Goal: Leave review/rating: Leave review/rating

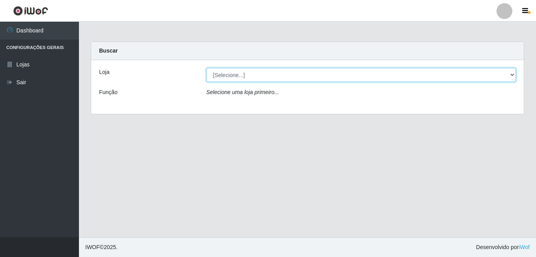
click at [346, 75] on select "[Selecione...] Bemais Supermercados - B9 Bessa" at bounding box center [362, 75] width 310 height 14
select select "410"
click at [207, 68] on select "[Selecione...] Bemais Supermercados - B9 Bessa" at bounding box center [362, 75] width 310 height 14
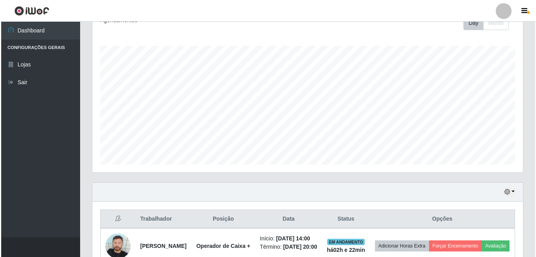
scroll to position [277, 0]
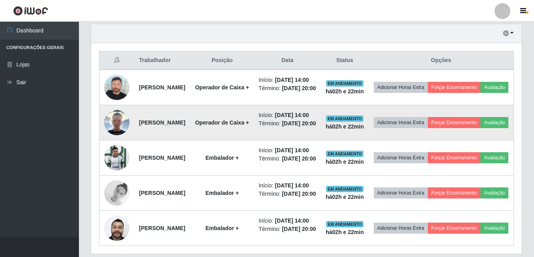
click at [122, 135] on img at bounding box center [116, 122] width 25 height 25
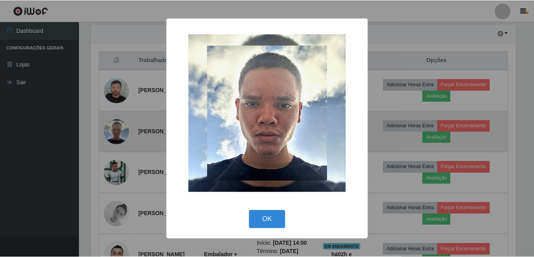
scroll to position [164, 427]
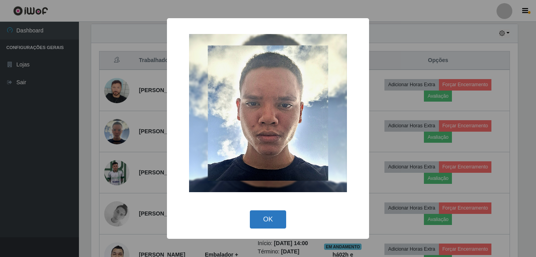
drag, startPoint x: 258, startPoint y: 218, endPoint x: 264, endPoint y: 216, distance: 6.7
click at [258, 218] on button "OK" at bounding box center [268, 219] width 37 height 19
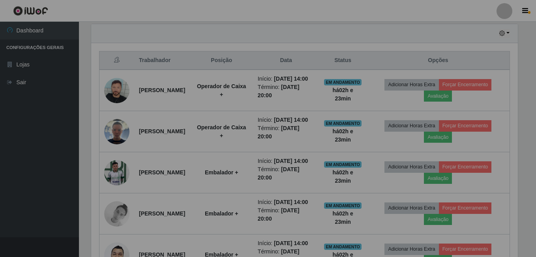
scroll to position [164, 431]
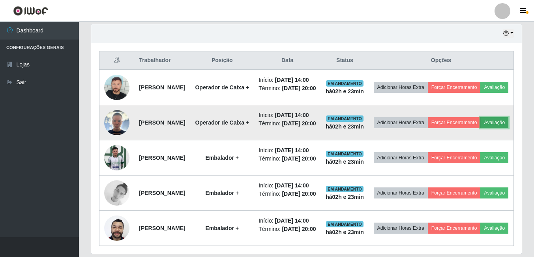
click at [481, 128] on button "Avaliação" at bounding box center [495, 122] width 28 height 11
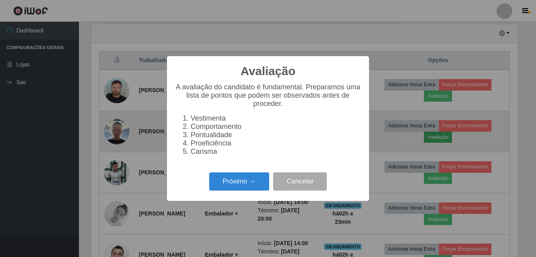
scroll to position [164, 427]
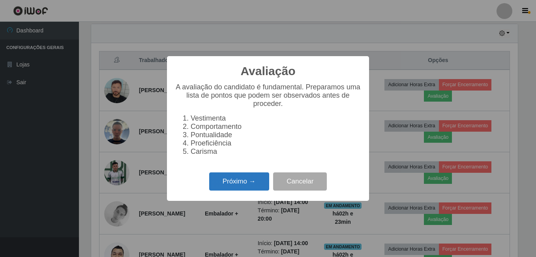
click at [253, 188] on button "Próximo →" at bounding box center [239, 181] width 60 height 19
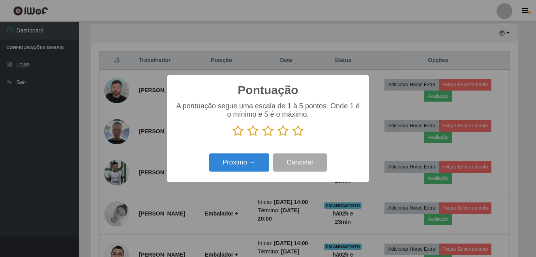
click at [254, 131] on icon at bounding box center [253, 131] width 11 height 12
click at [248, 137] on input "radio" at bounding box center [248, 137] width 0 height 0
click at [252, 164] on button "Próximo →" at bounding box center [239, 162] width 60 height 19
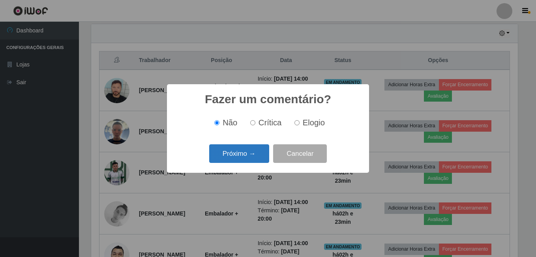
click at [256, 149] on button "Próximo →" at bounding box center [239, 153] width 60 height 19
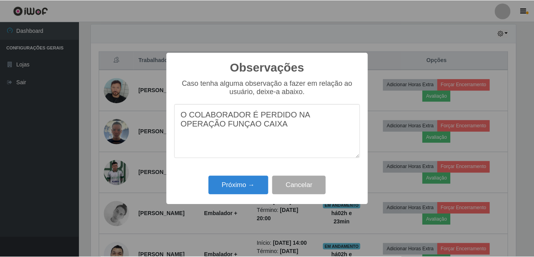
scroll to position [0, 0]
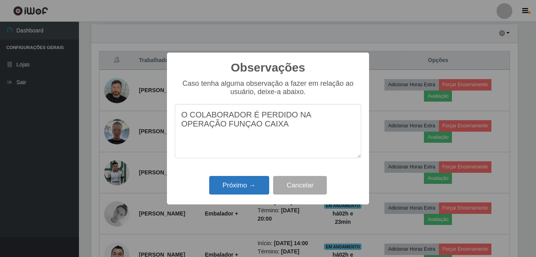
type textarea "O COLABORADOR É PERDIDO NA OPERAÇÃO FUNÇAO CAIXA"
click at [245, 182] on button "Próximo →" at bounding box center [239, 185] width 60 height 19
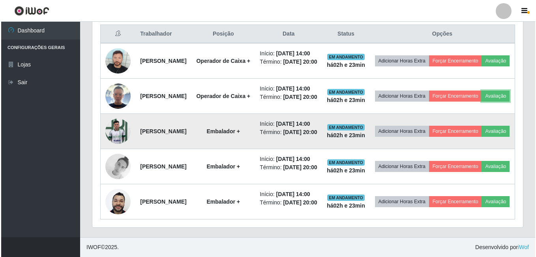
scroll to position [374, 0]
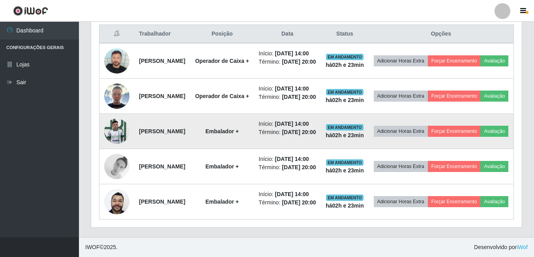
click at [119, 114] on img at bounding box center [116, 131] width 25 height 34
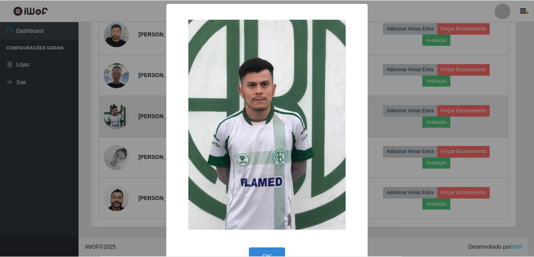
scroll to position [164, 427]
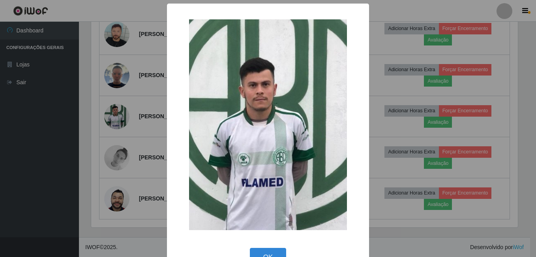
drag, startPoint x: 98, startPoint y: 115, endPoint x: 102, endPoint y: 116, distance: 4.4
click at [98, 115] on div "× OK Cancel" at bounding box center [268, 128] width 536 height 257
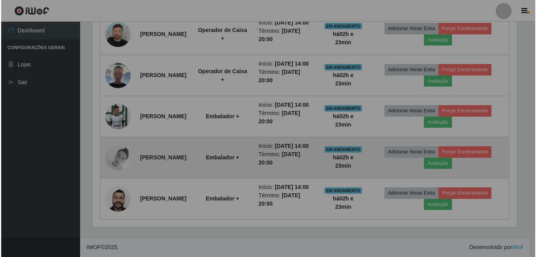
scroll to position [164, 431]
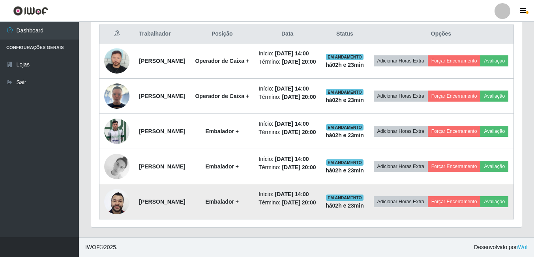
click at [117, 194] on img at bounding box center [116, 201] width 25 height 34
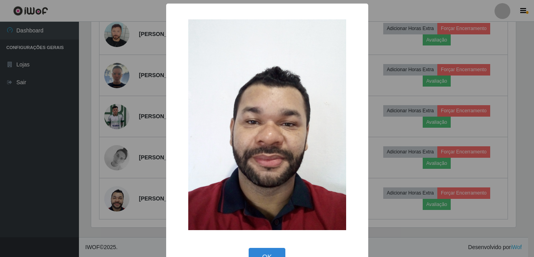
scroll to position [164, 427]
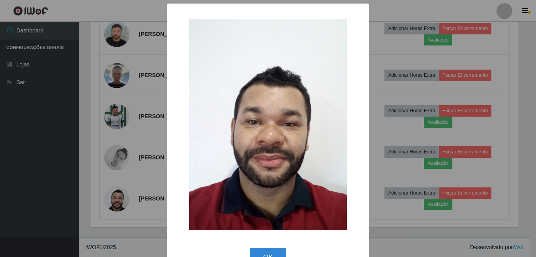
click at [94, 161] on div "× OK Cancel" at bounding box center [268, 128] width 536 height 257
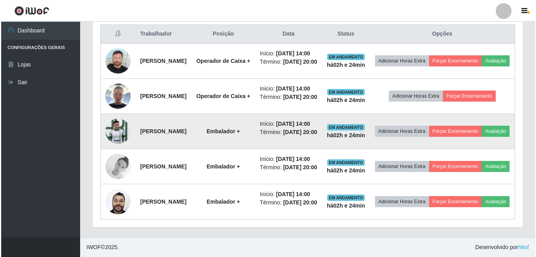
scroll to position [256, 0]
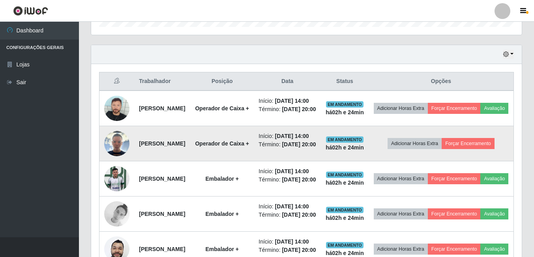
click at [119, 156] on img at bounding box center [116, 143] width 25 height 25
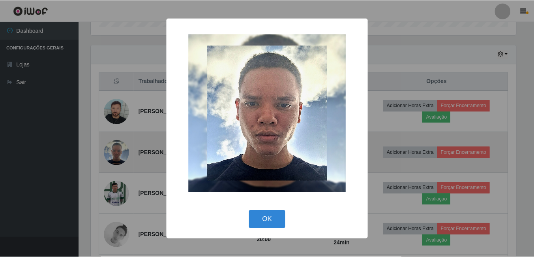
scroll to position [164, 427]
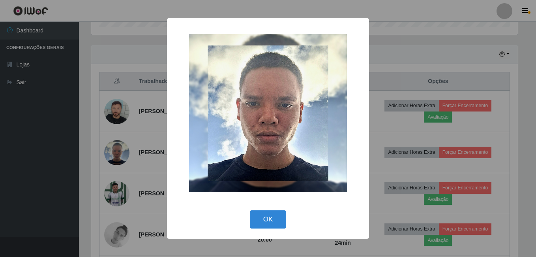
drag, startPoint x: 70, startPoint y: 172, endPoint x: 74, endPoint y: 171, distance: 4.9
click at [70, 172] on div "× OK Cancel" at bounding box center [268, 128] width 536 height 257
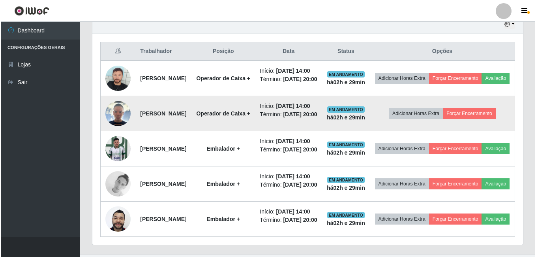
scroll to position [335, 0]
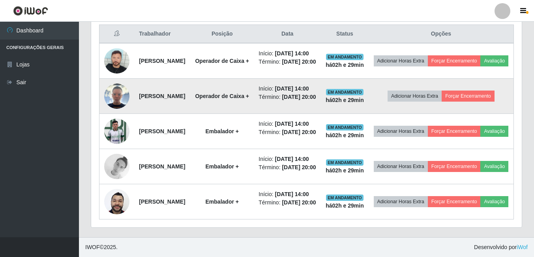
click at [122, 85] on img at bounding box center [116, 95] width 25 height 25
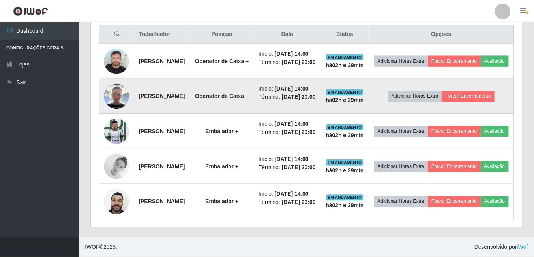
scroll to position [164, 427]
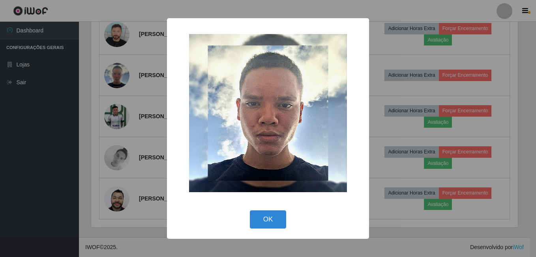
click at [43, 170] on div "× OK Cancel" at bounding box center [268, 128] width 536 height 257
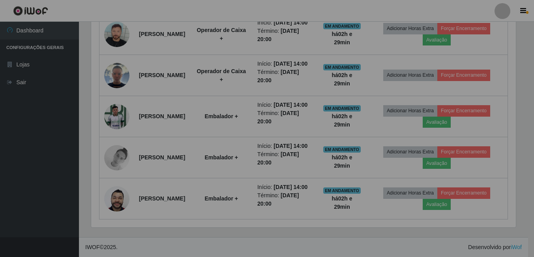
scroll to position [164, 431]
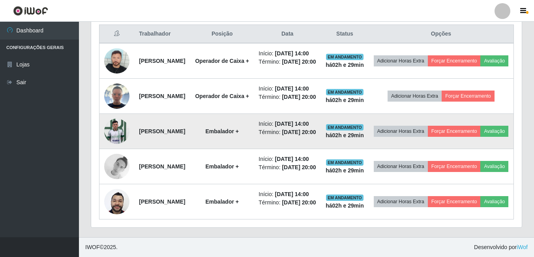
click at [115, 134] on img at bounding box center [116, 131] width 25 height 34
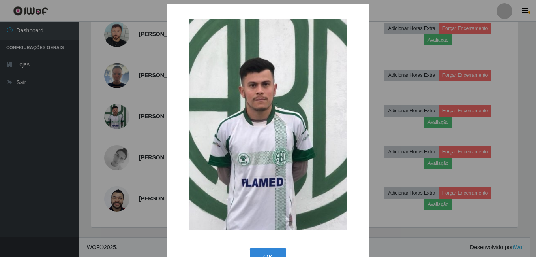
click at [84, 135] on div "× OK Cancel" at bounding box center [268, 128] width 536 height 257
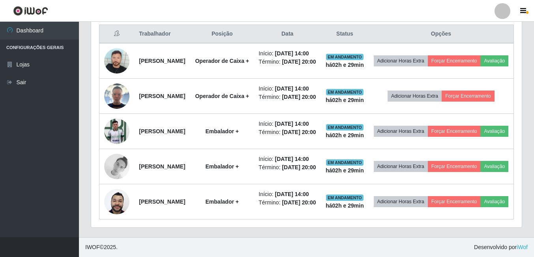
scroll to position [374, 0]
